Goal: Communication & Community: Connect with others

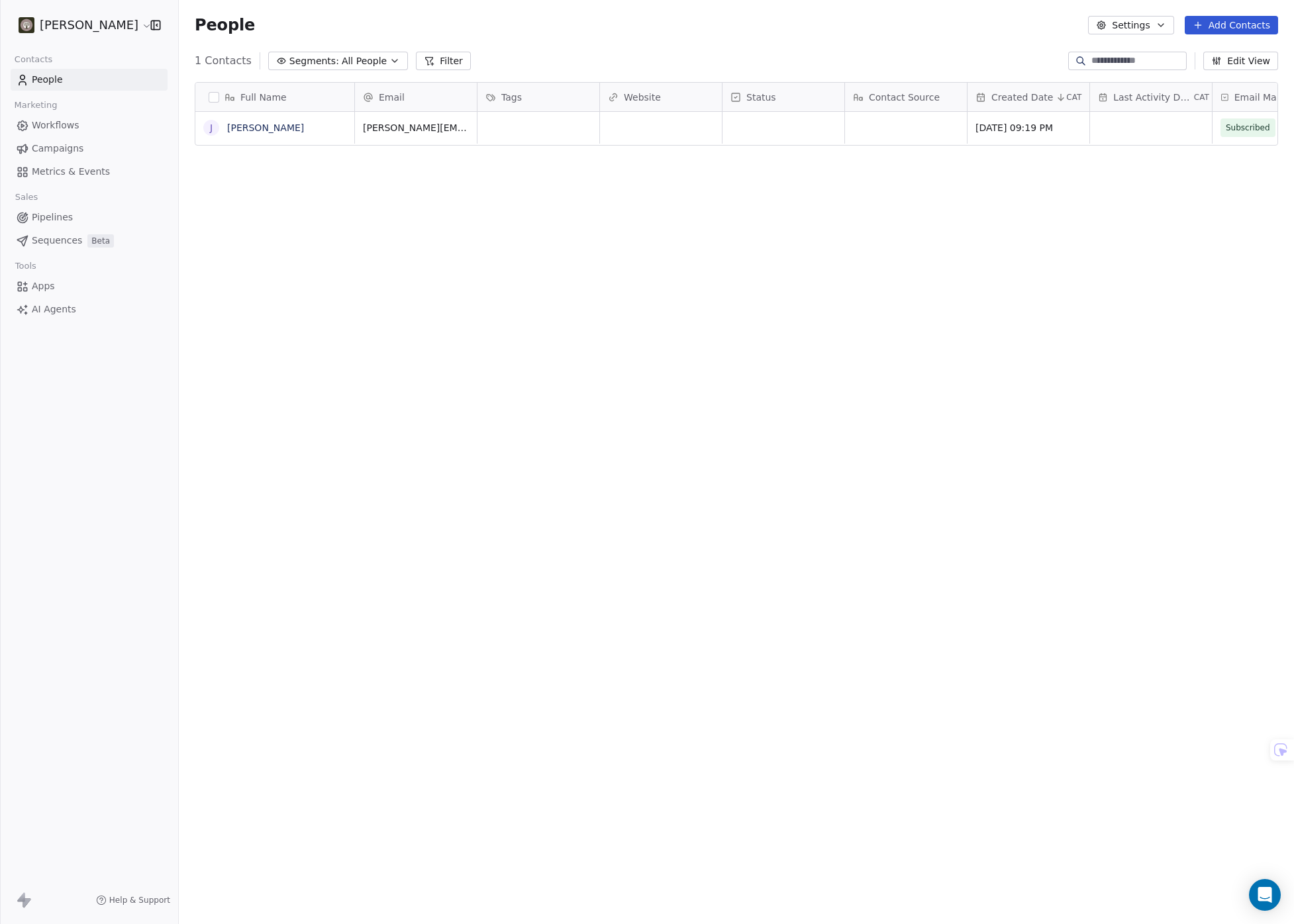
scroll to position [804, 1105]
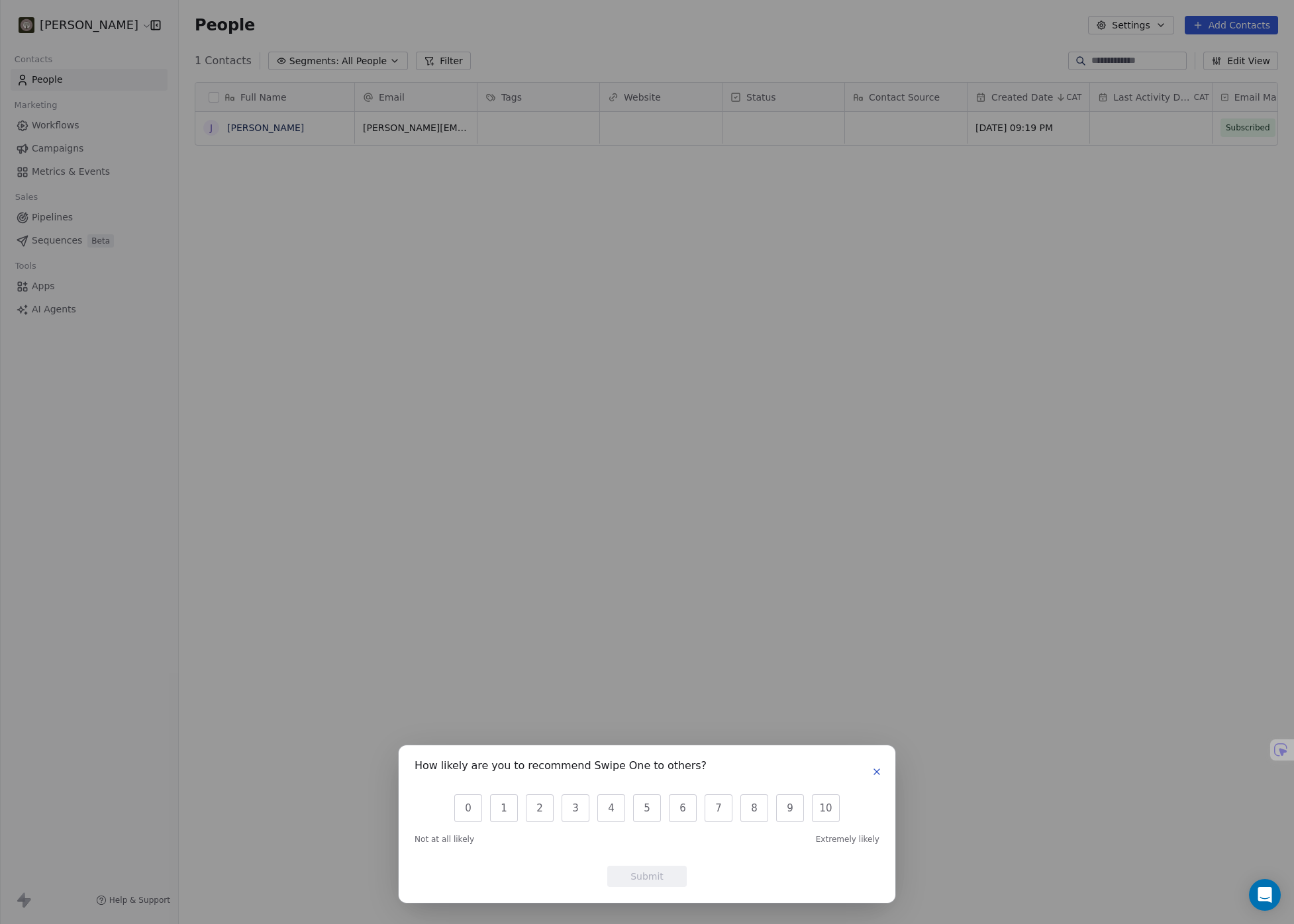
click at [878, 778] on button "button" at bounding box center [877, 772] width 16 height 16
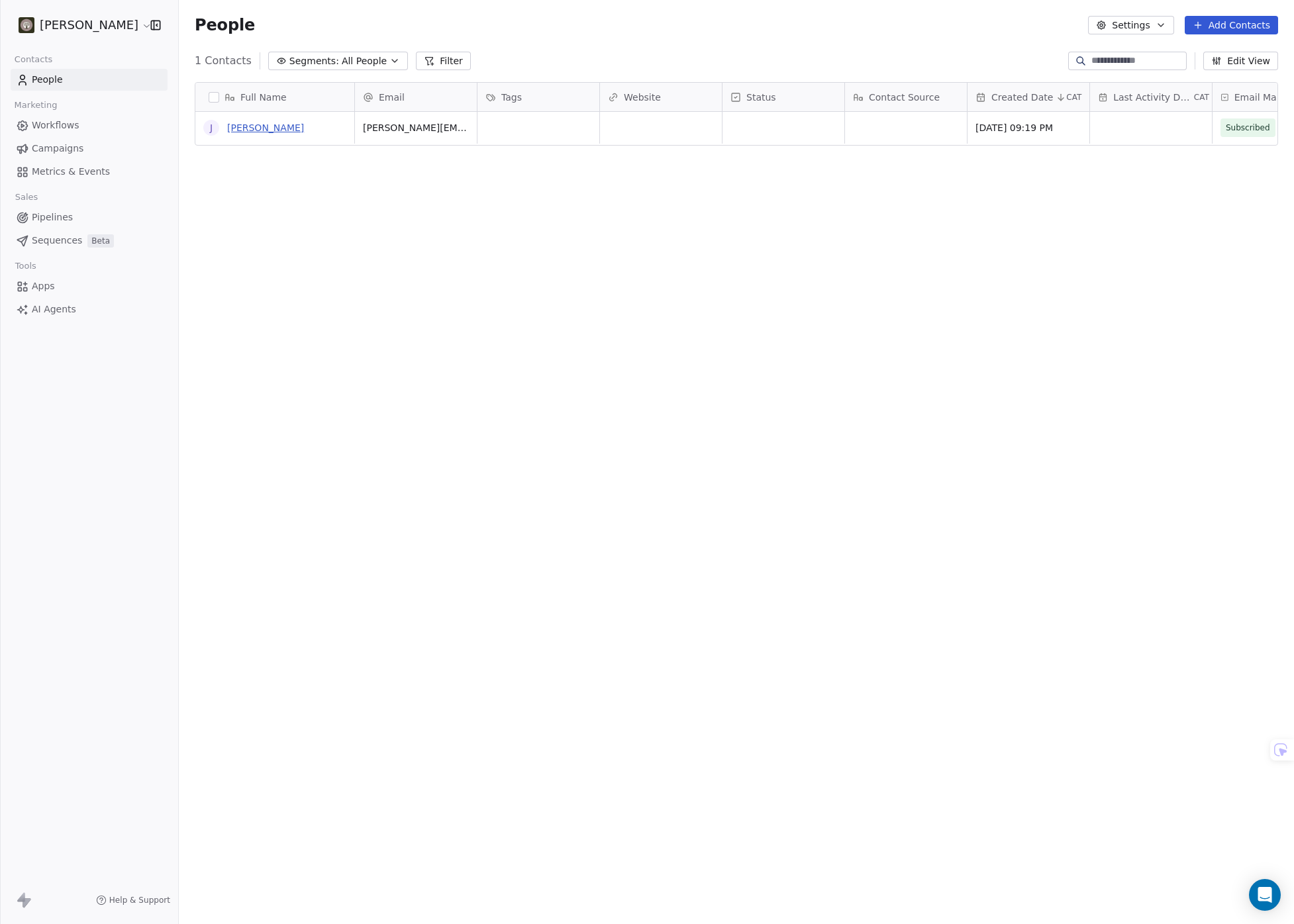
click at [249, 130] on link "[PERSON_NAME]" at bounding box center [265, 127] width 77 height 11
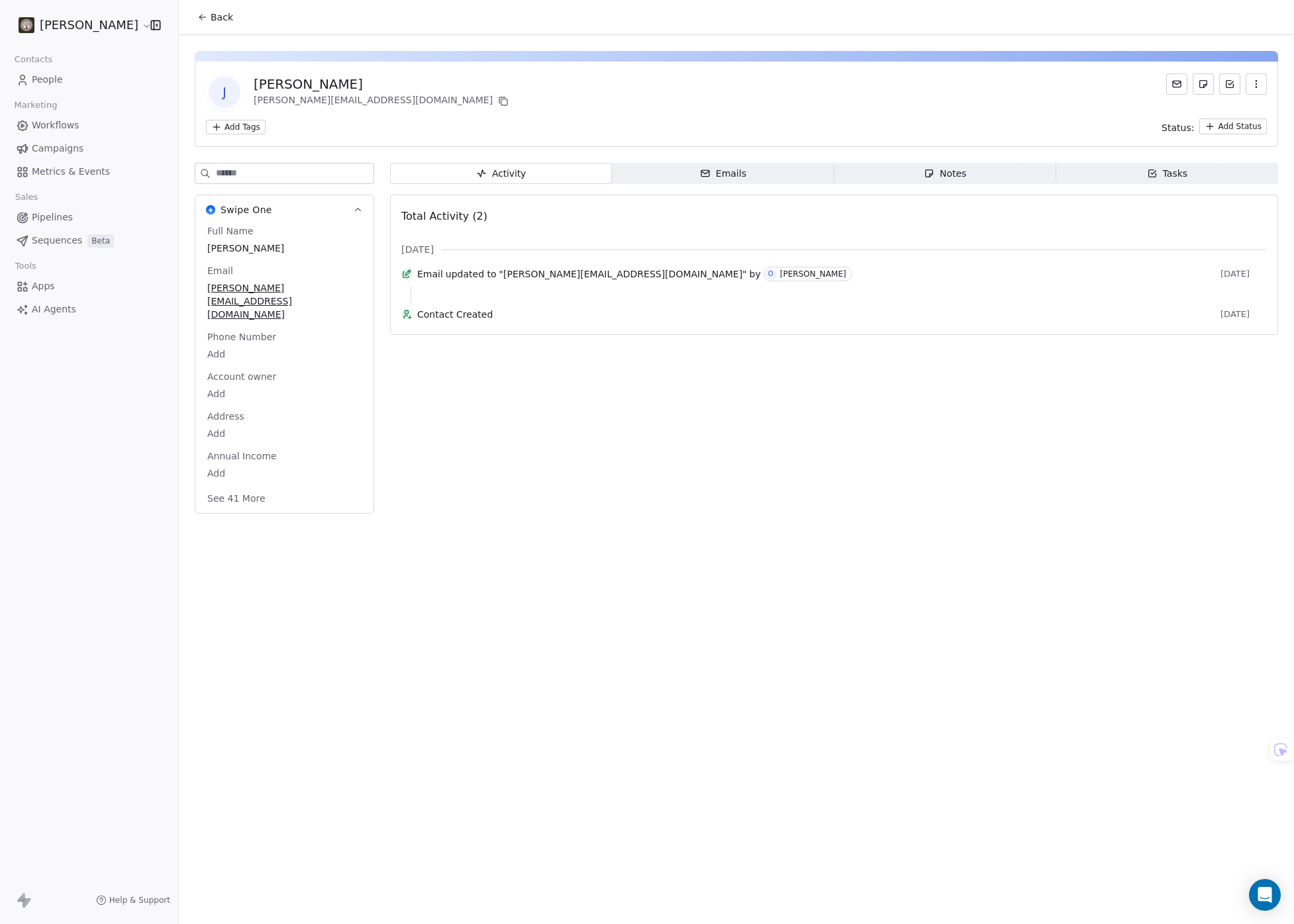
click at [612, 670] on div "Back J [PERSON_NAME] [PERSON_NAME][EMAIL_ADDRESS][DOMAIN_NAME] Add Tags Status:…" at bounding box center [736, 462] width 1115 height 924
click at [571, 457] on div "Activity Activity Emails Emails Notes Notes Tasks Tasks Total Activity (2) [DAT…" at bounding box center [834, 342] width 888 height 359
click at [739, 172] on div "Emails" at bounding box center [723, 174] width 46 height 14
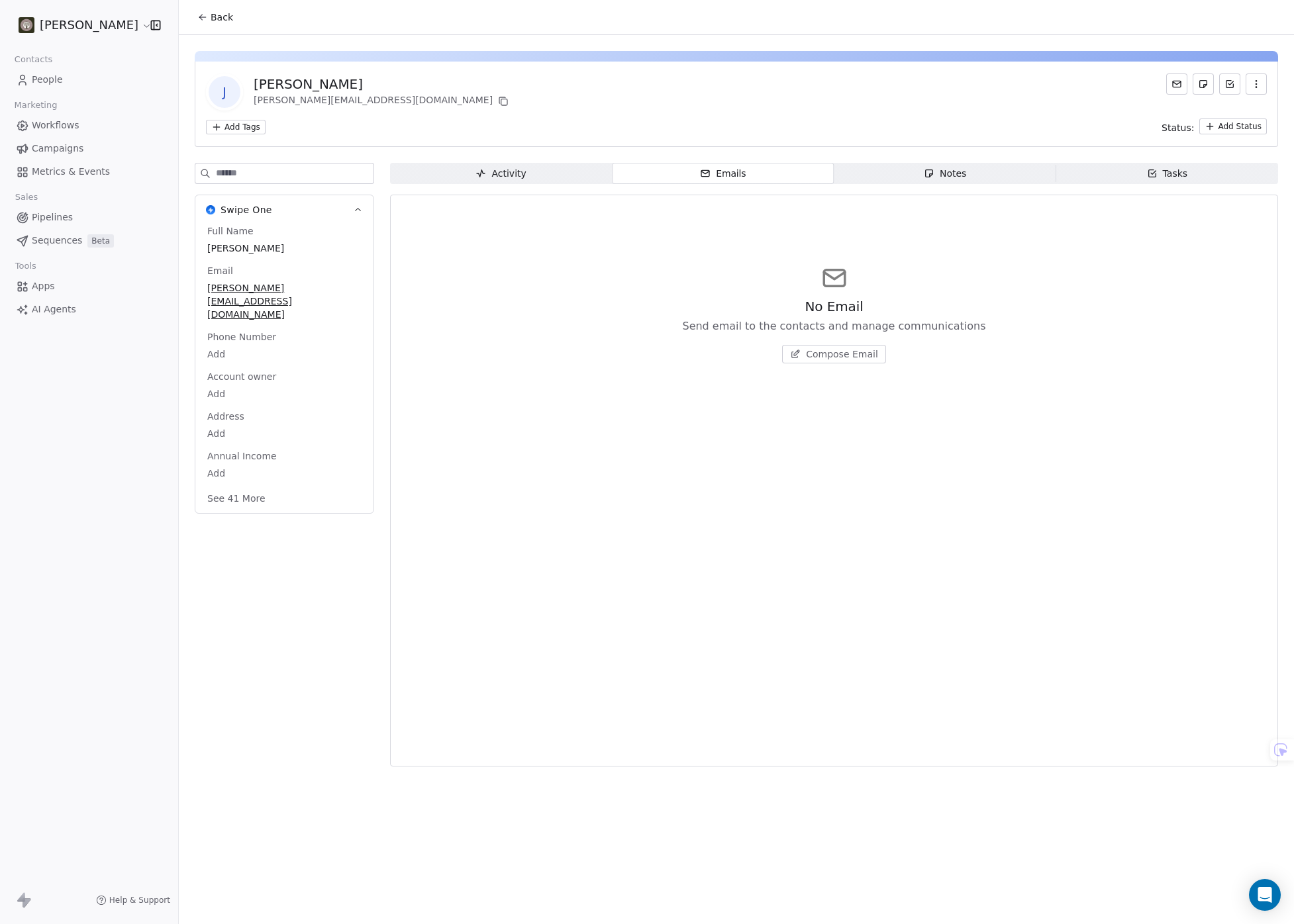
click at [926, 174] on icon "button" at bounding box center [929, 174] width 7 height 7
click at [758, 171] on span "Emails Emails" at bounding box center [723, 173] width 222 height 21
click at [840, 354] on span "Compose Email" at bounding box center [842, 354] width 72 height 13
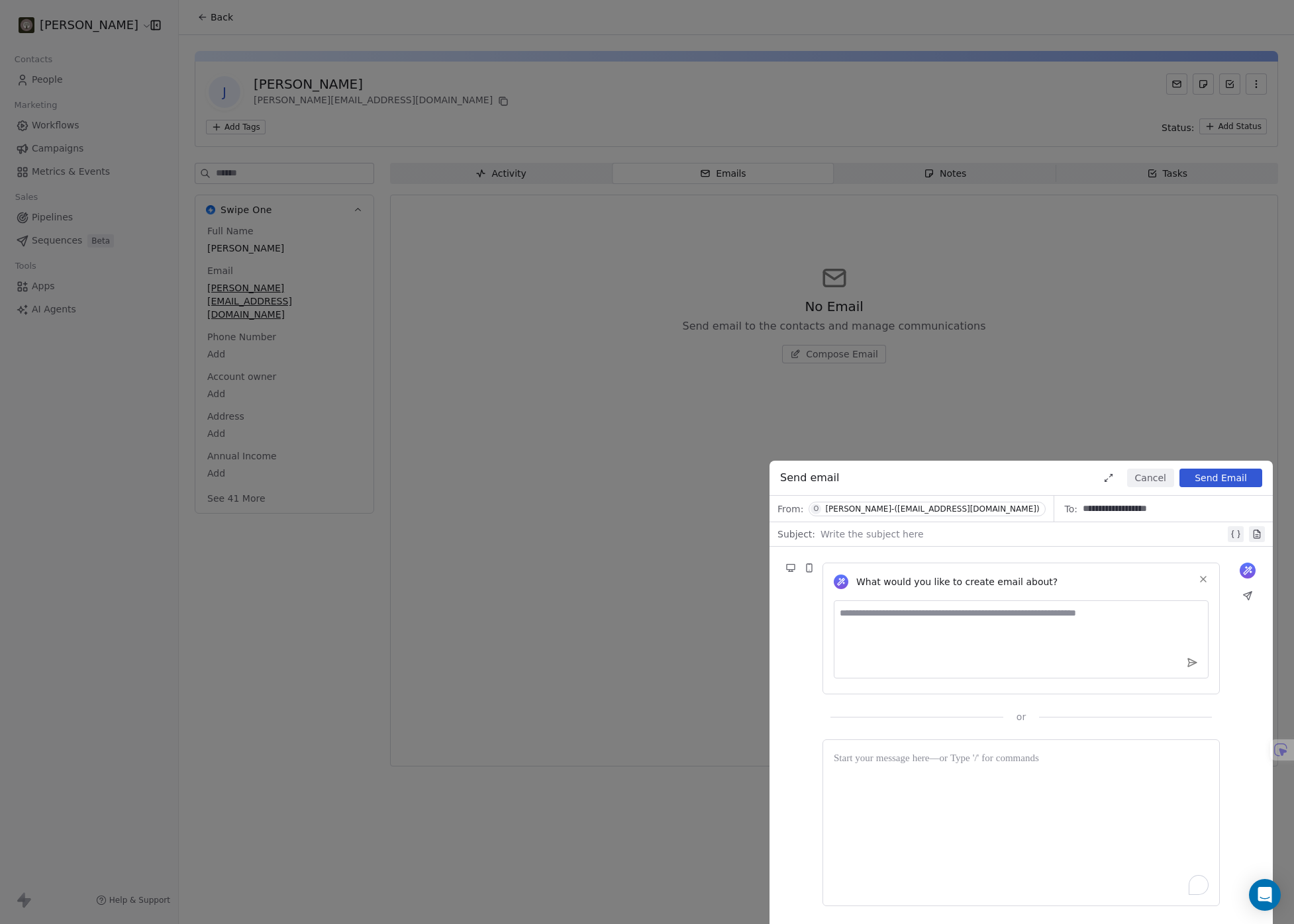
click at [977, 624] on textarea at bounding box center [1021, 640] width 375 height 78
click at [1148, 479] on button "Cancel" at bounding box center [1150, 478] width 47 height 19
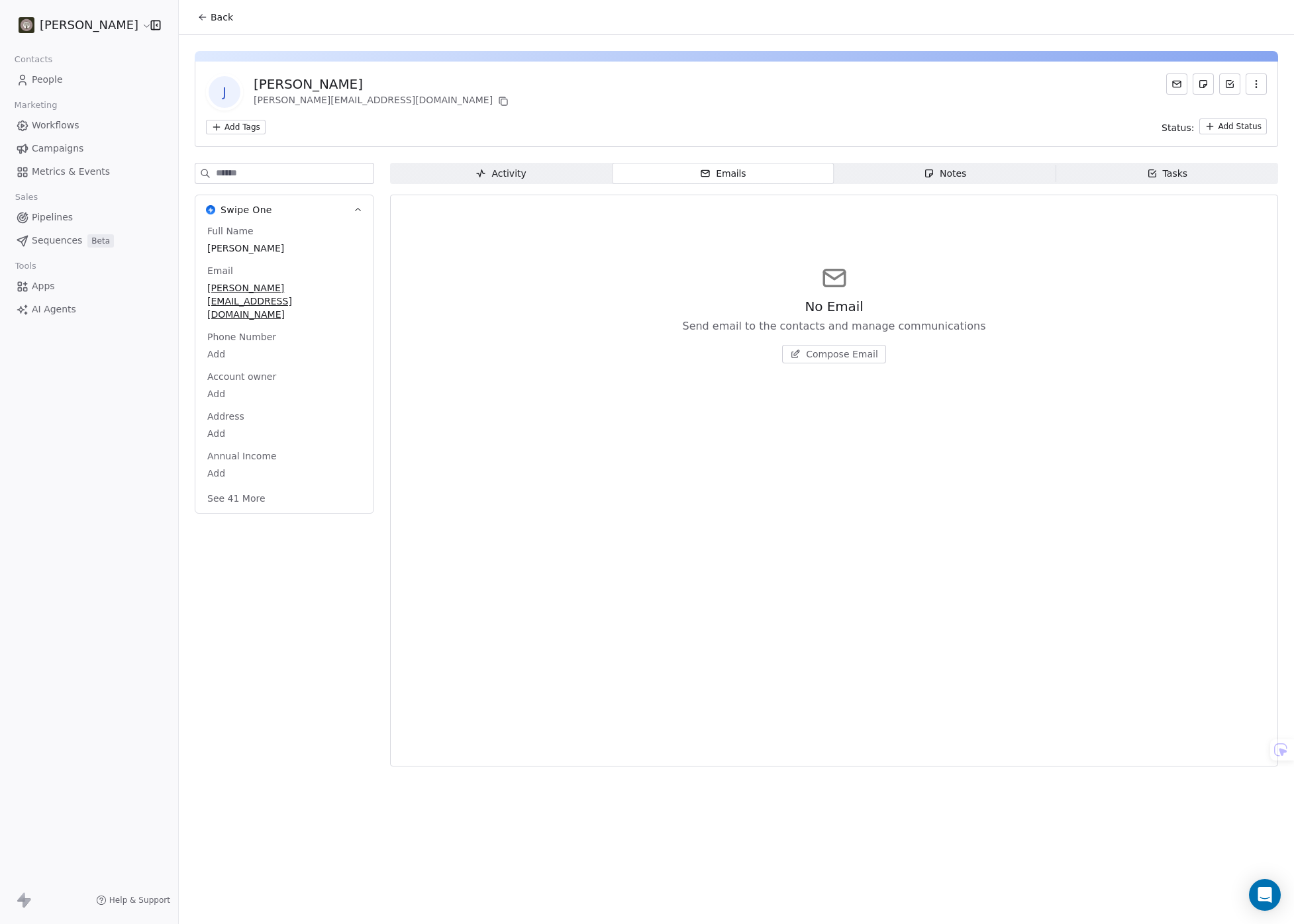
drag, startPoint x: 791, startPoint y: 525, endPoint x: 775, endPoint y: 499, distance: 30.5
click at [791, 524] on div "No Email Send email to the contacts and manage communications Compose Email" at bounding box center [834, 480] width 865 height 555
click at [508, 172] on div "Activity" at bounding box center [501, 174] width 50 height 14
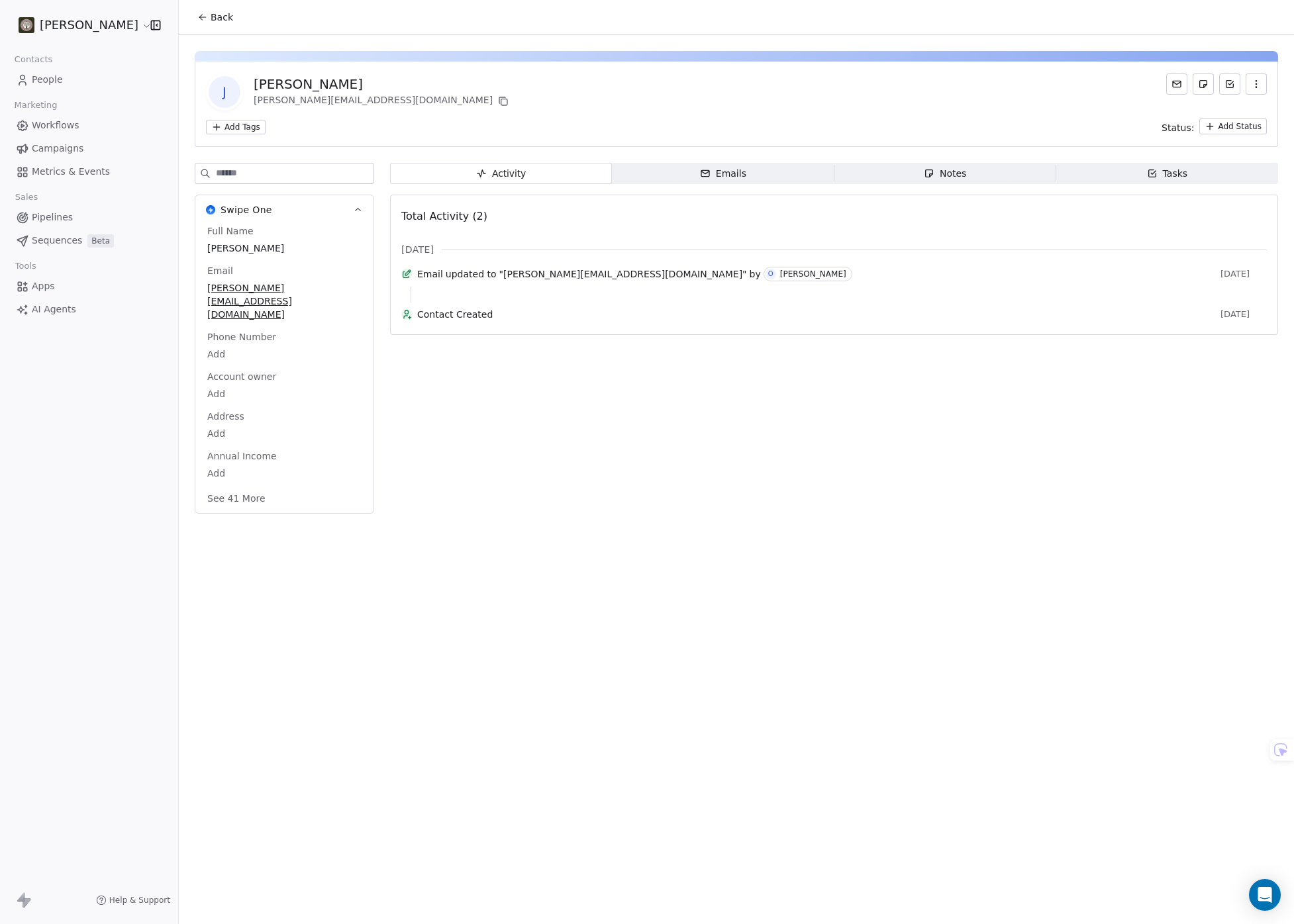
click at [321, 605] on div "Back J [PERSON_NAME] [PERSON_NAME][EMAIL_ADDRESS][DOMAIN_NAME] Add Tags Status:…" at bounding box center [736, 462] width 1115 height 924
click at [40, 84] on span "People" at bounding box center [47, 79] width 31 height 14
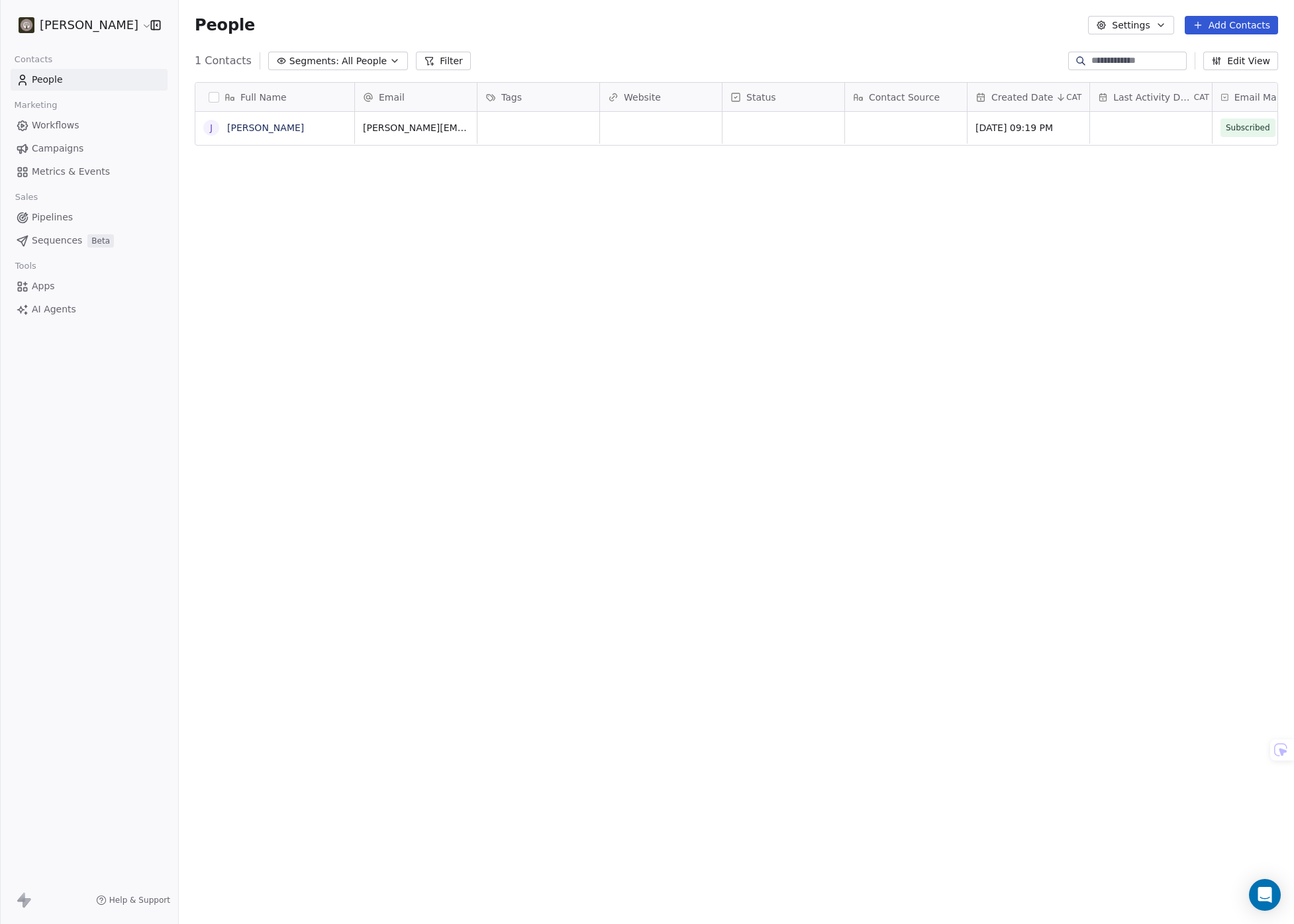
scroll to position [804, 1105]
